Goal: Transaction & Acquisition: Purchase product/service

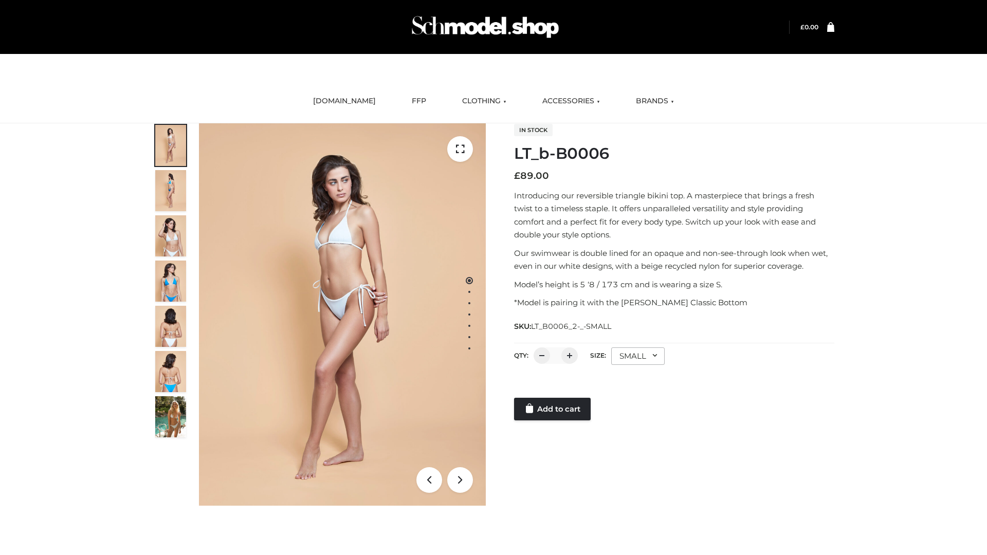
click at [553, 409] on link "Add to cart" at bounding box center [552, 409] width 77 height 23
